Goal: Check status: Check status

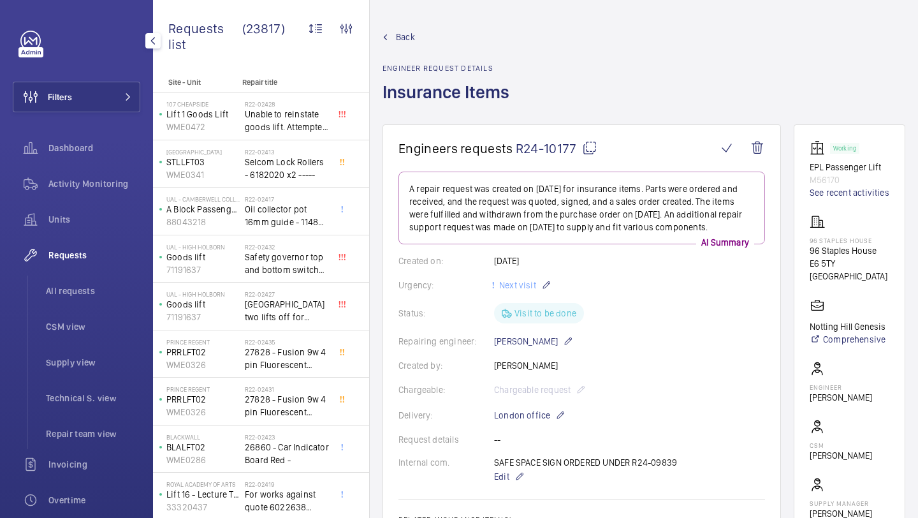
click at [96, 294] on span "All requests" at bounding box center [93, 290] width 94 height 13
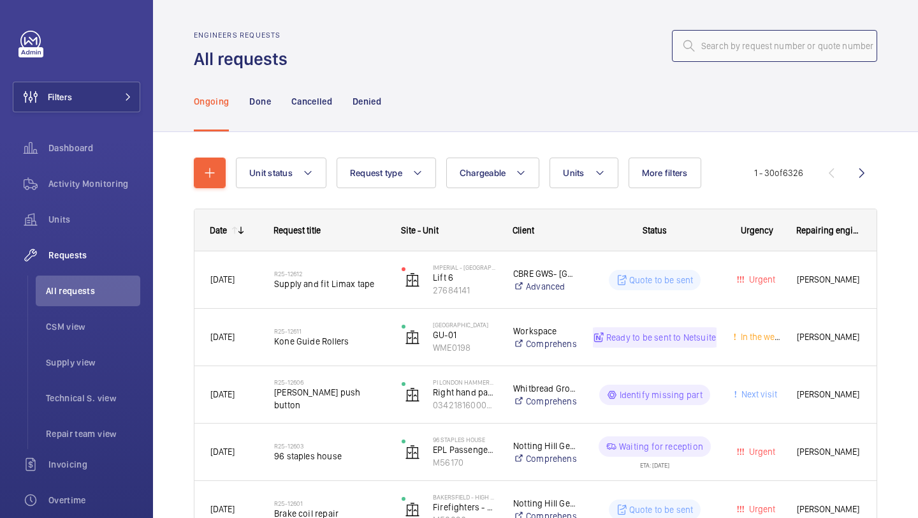
click at [729, 30] on input "text" at bounding box center [774, 46] width 205 height 32
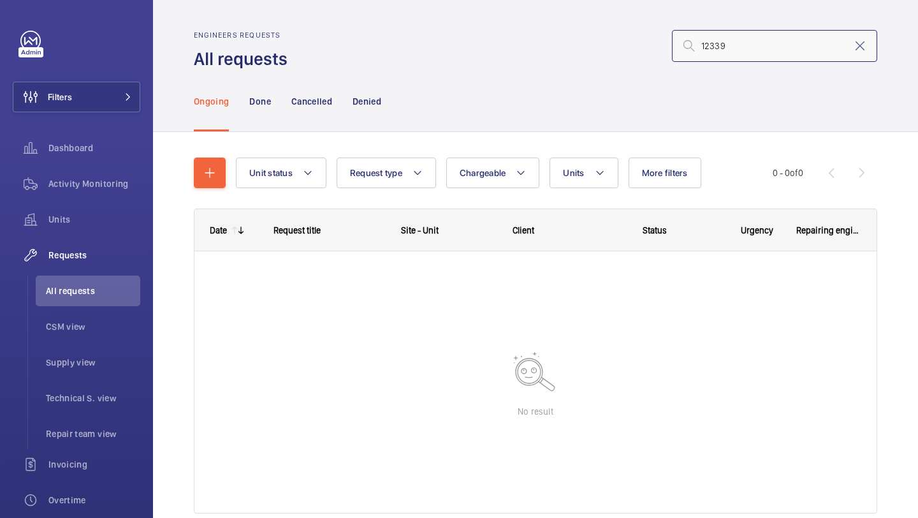
click at [701, 48] on input "12339" at bounding box center [774, 46] width 205 height 32
type input "r25- 12339"
click at [80, 346] on ul "All requests CSM view Supply view Technical S. view Repair team view" at bounding box center [83, 361] width 113 height 173
click at [80, 351] on li "Supply view" at bounding box center [88, 362] width 105 height 31
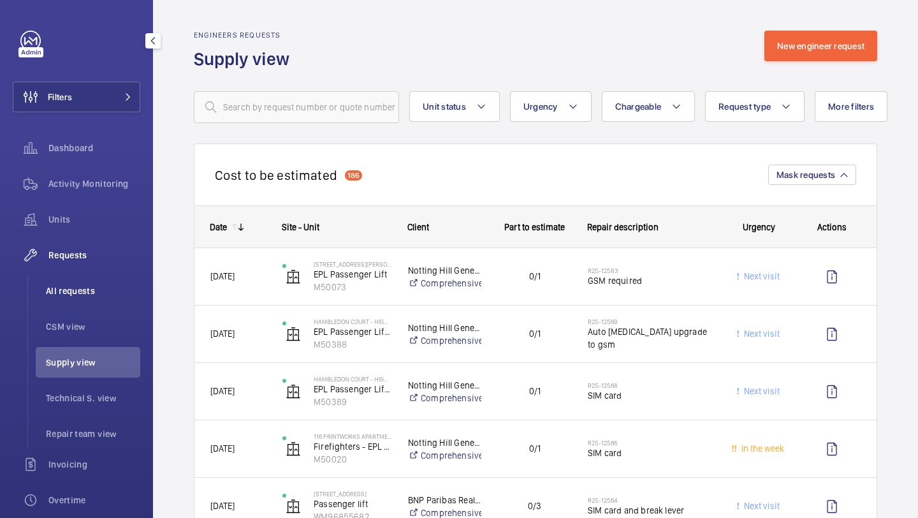
click at [97, 298] on li "All requests" at bounding box center [88, 290] width 105 height 31
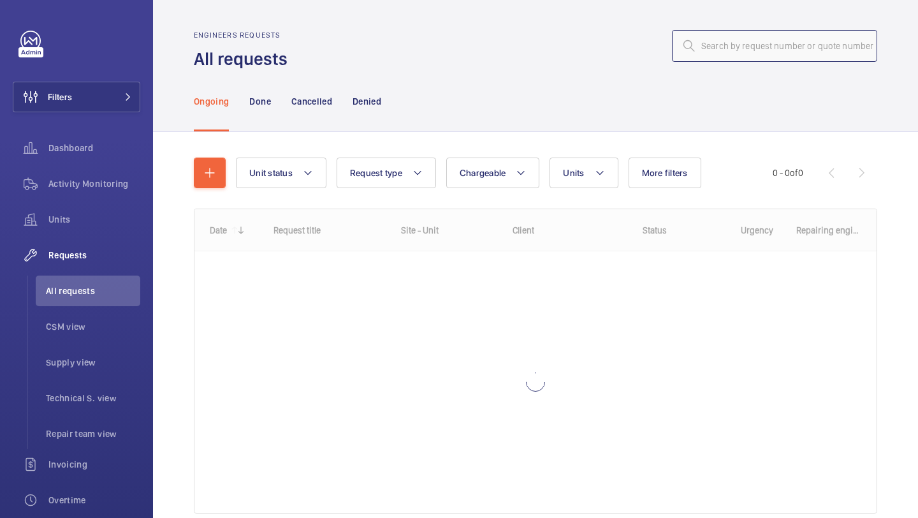
click at [772, 57] on input "text" at bounding box center [774, 46] width 205 height 32
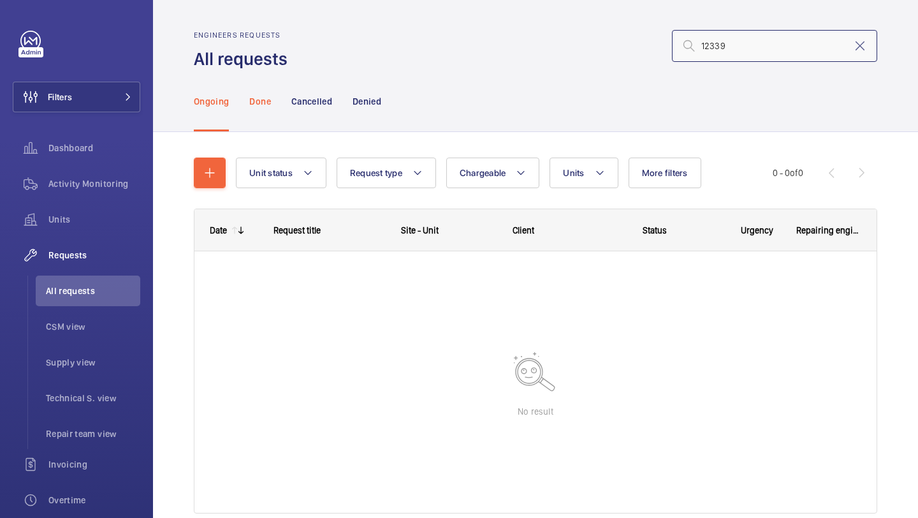
type input "12339"
click at [260, 104] on p "Done" at bounding box center [259, 101] width 21 height 13
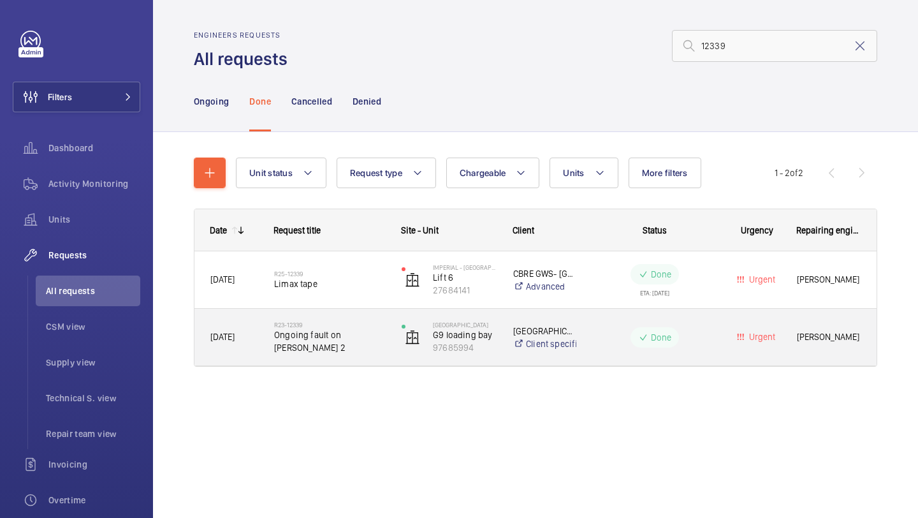
click at [358, 288] on span "Limax tape" at bounding box center [329, 283] width 111 height 13
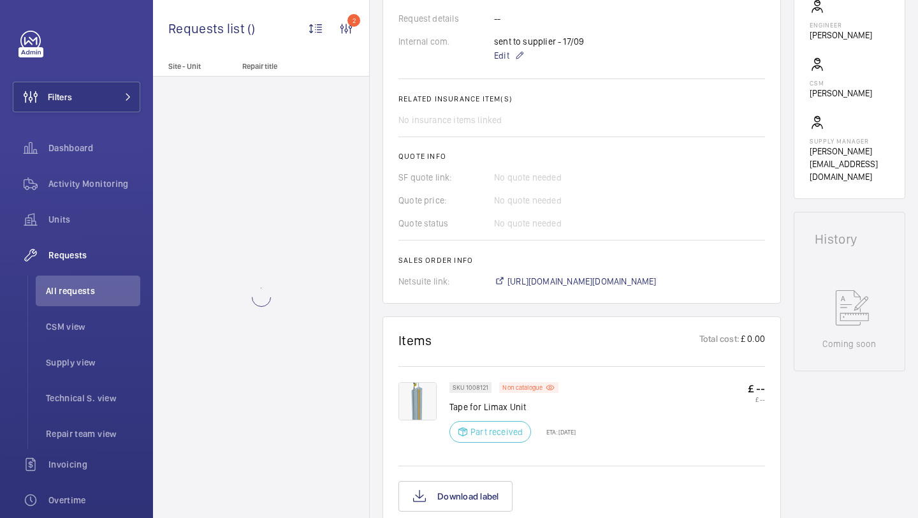
scroll to position [596, 0]
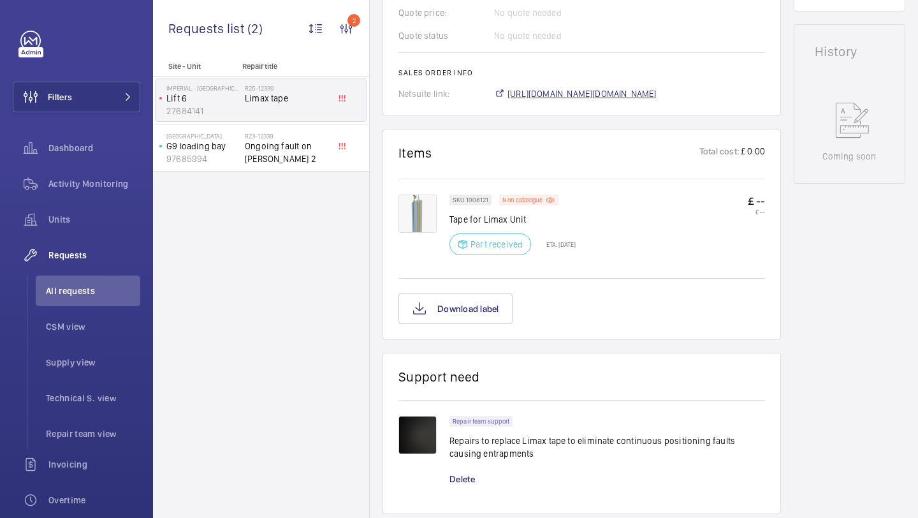
click at [572, 97] on span "[URL][DOMAIN_NAME][DOMAIN_NAME]" at bounding box center [582, 93] width 149 height 13
